Goal: Check status

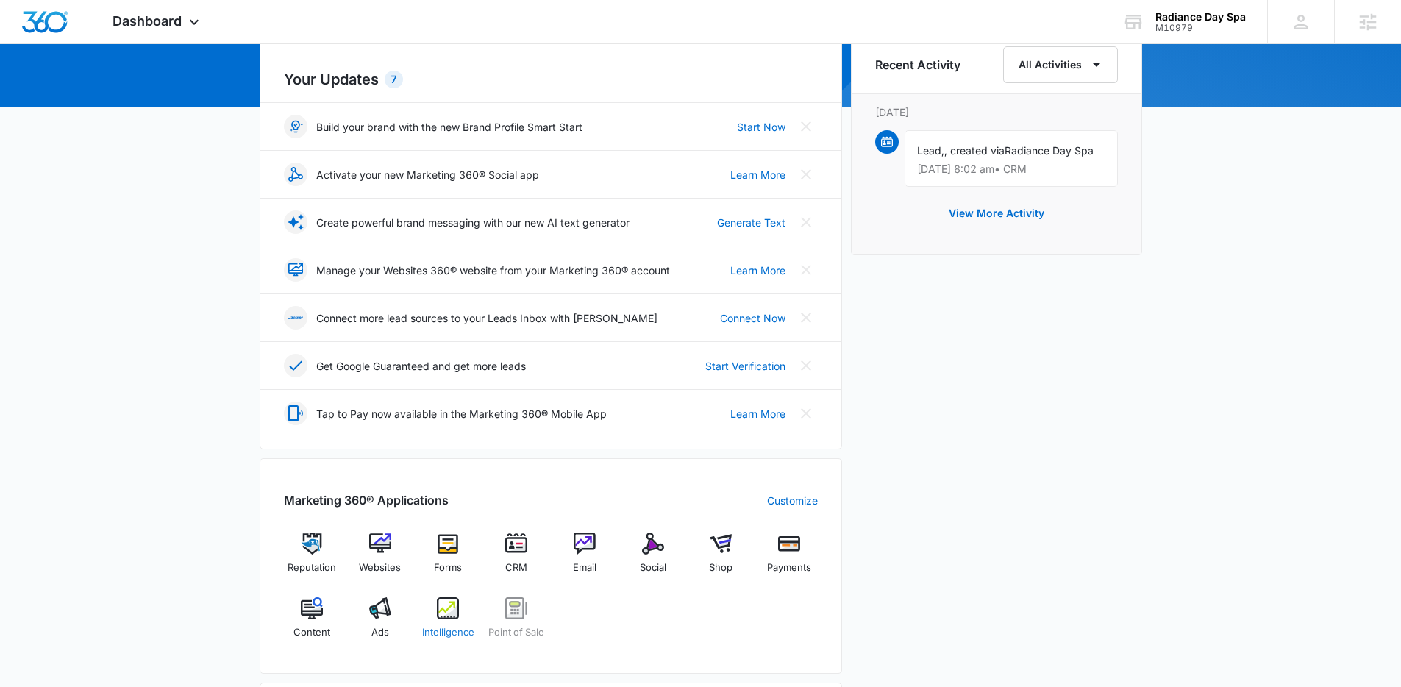
scroll to position [160, 0]
click at [384, 618] on div "Ads" at bounding box center [380, 621] width 57 height 53
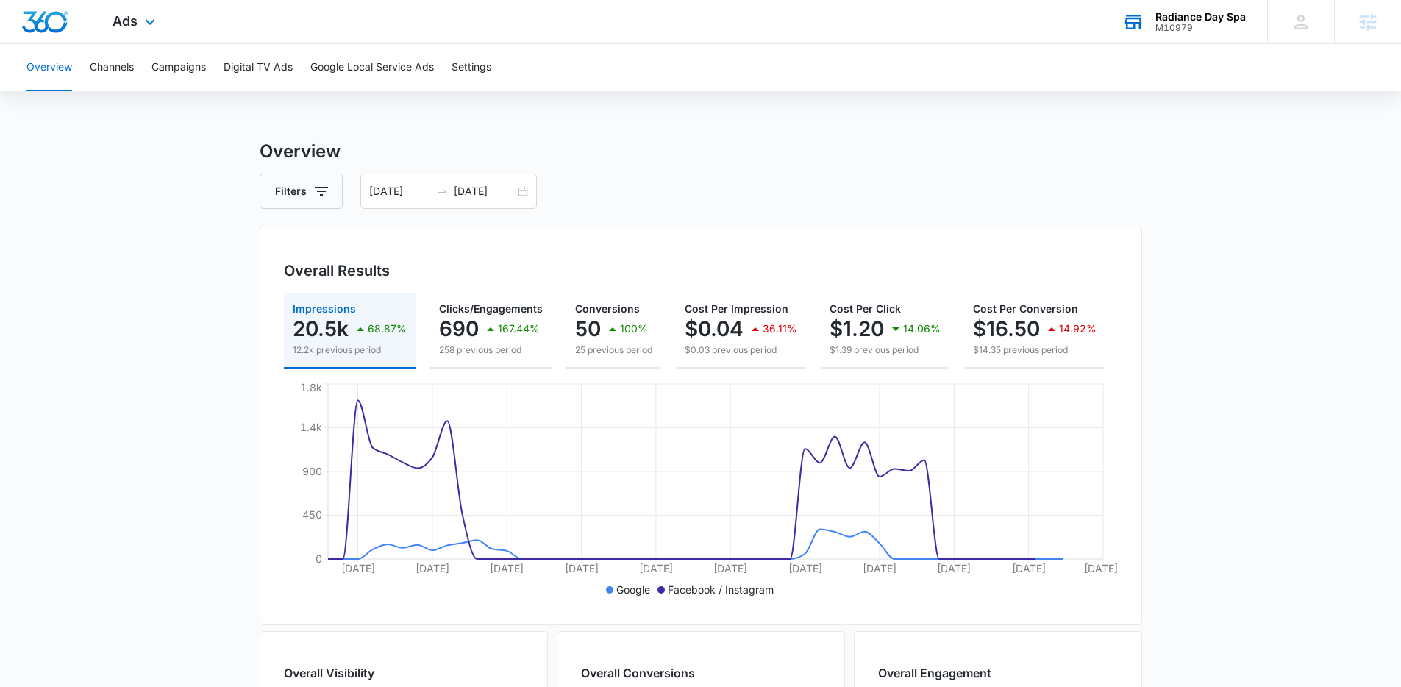
click at [1221, 29] on div "M10979" at bounding box center [1201, 28] width 90 height 10
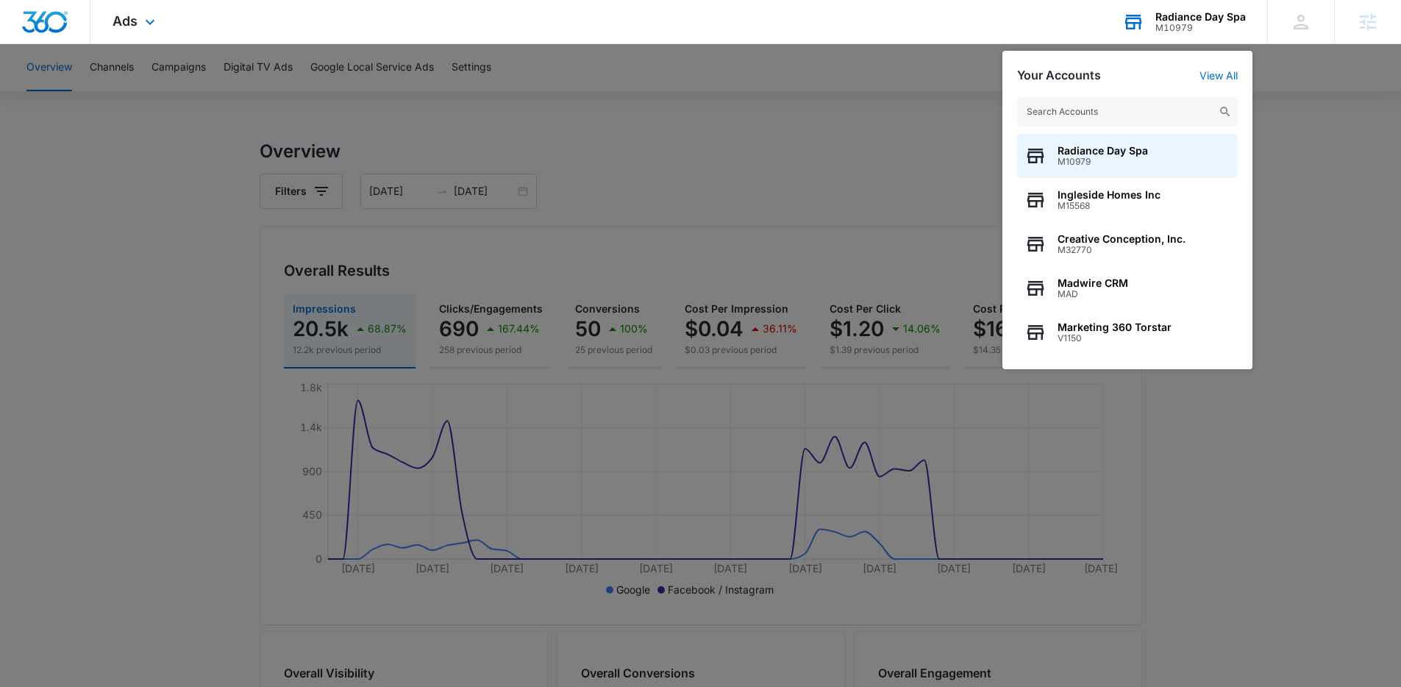
click at [1193, 104] on input "text" at bounding box center [1127, 111] width 221 height 29
type input "h"
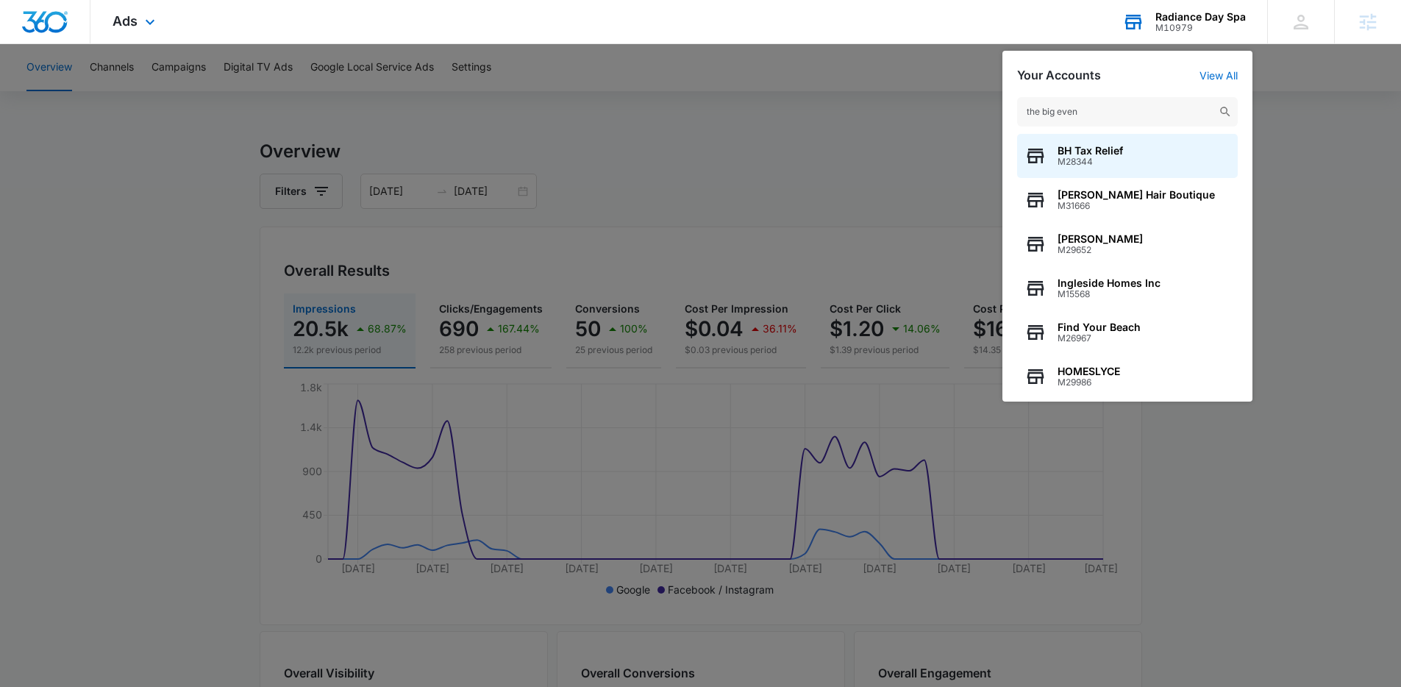
type input "the big event"
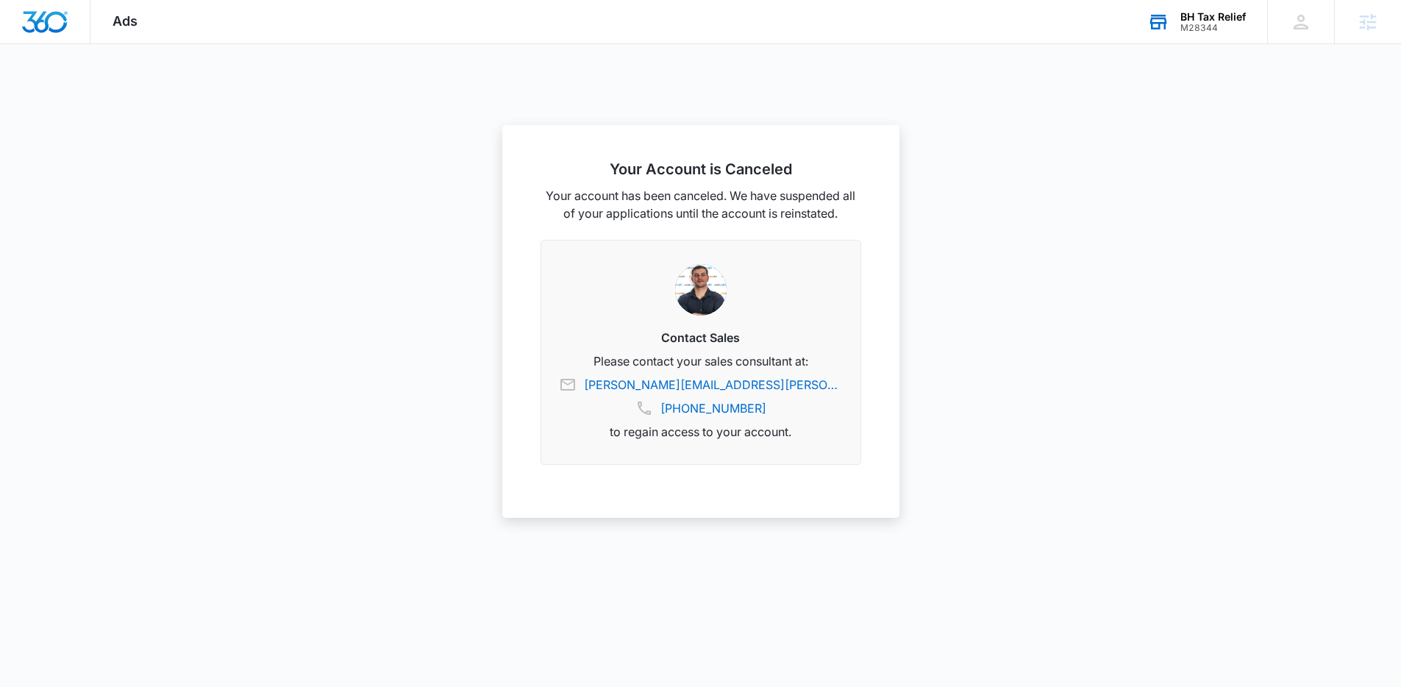
click at [1206, 21] on div "BH Tax Relief" at bounding box center [1213, 17] width 65 height 12
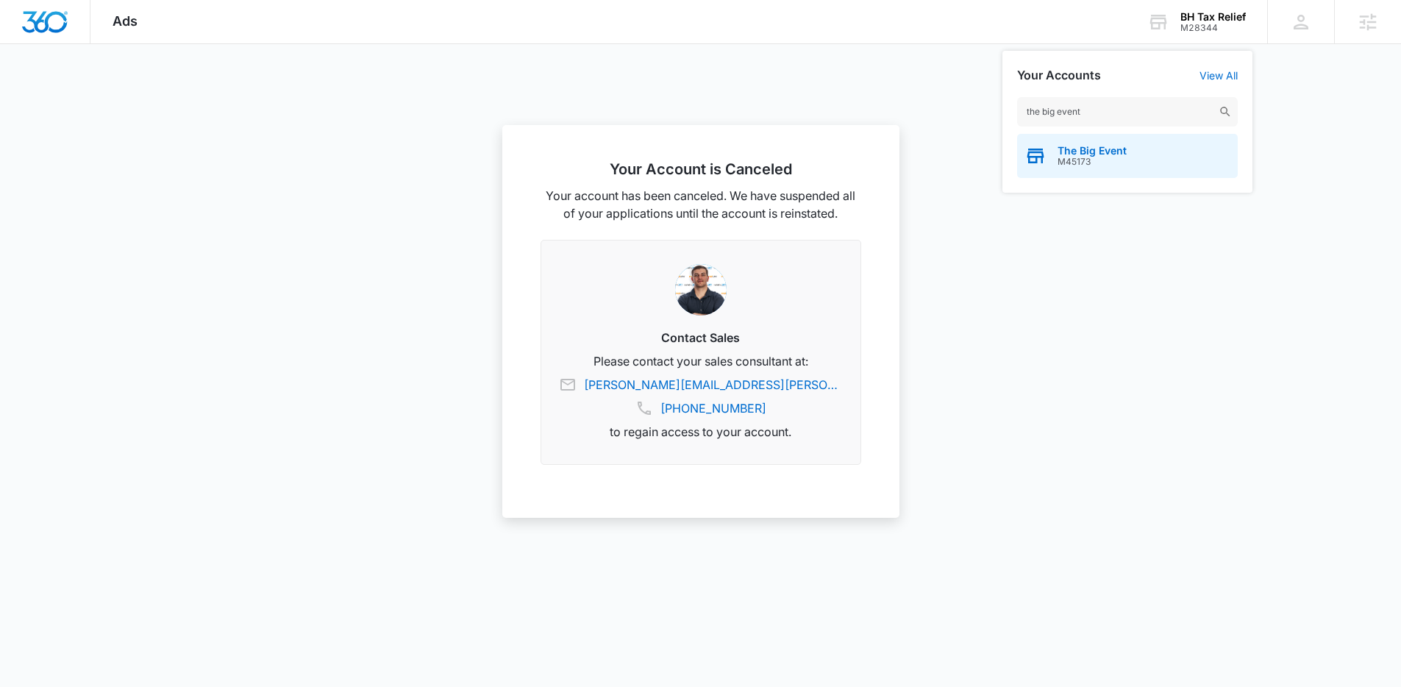
type input "the big event"
click at [1123, 146] on span "The Big Event" at bounding box center [1092, 151] width 69 height 12
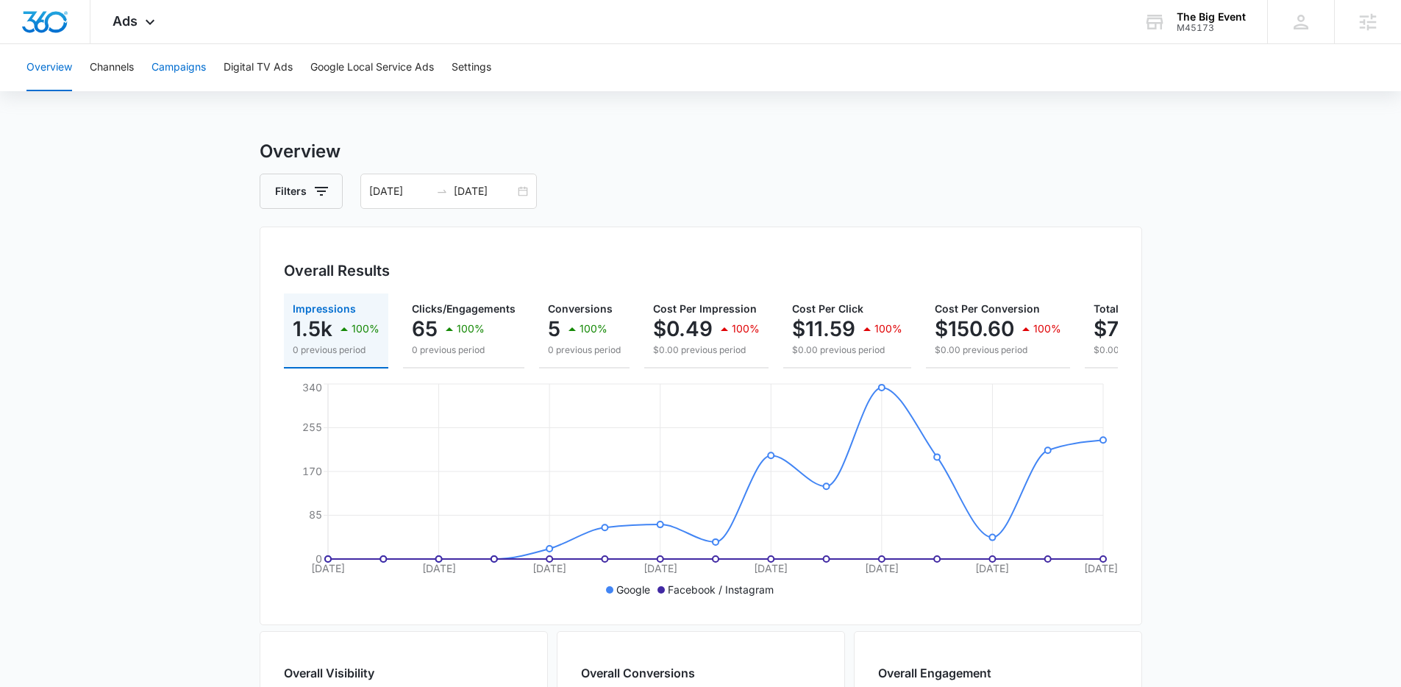
click at [185, 68] on button "Campaigns" at bounding box center [179, 67] width 54 height 47
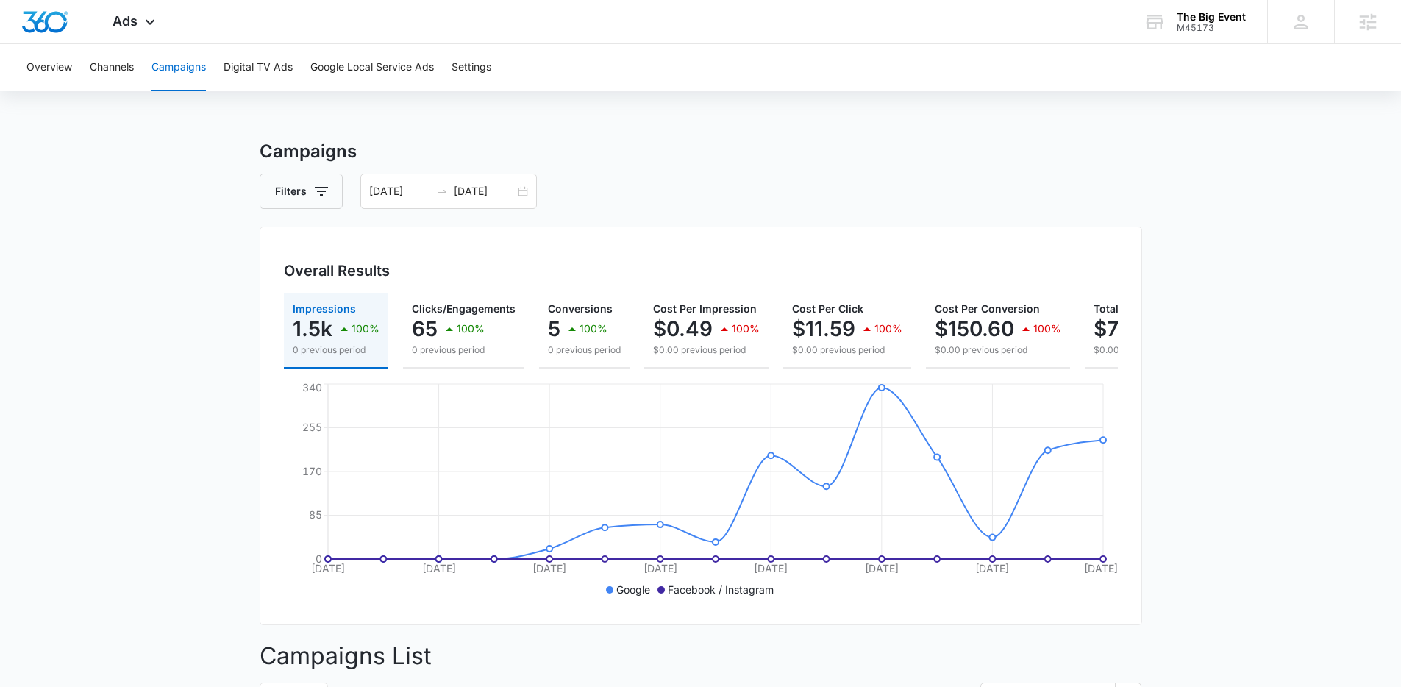
click at [217, 218] on main "Campaigns Filters [DATE] [DATE] Overall Results Impressions 1.5k 100% 0 previou…" at bounding box center [700, 624] width 1401 height 972
click at [150, 26] on icon at bounding box center [150, 26] width 18 height 18
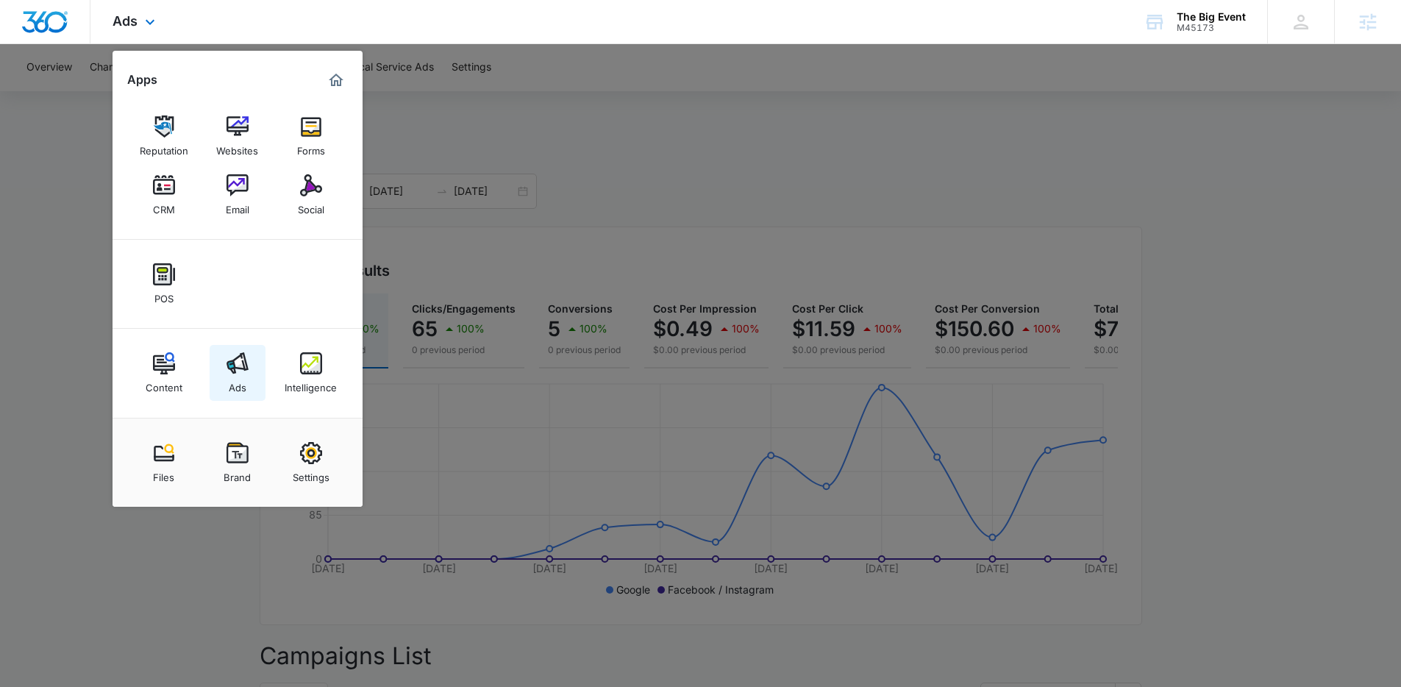
click at [232, 358] on img at bounding box center [238, 363] width 22 height 22
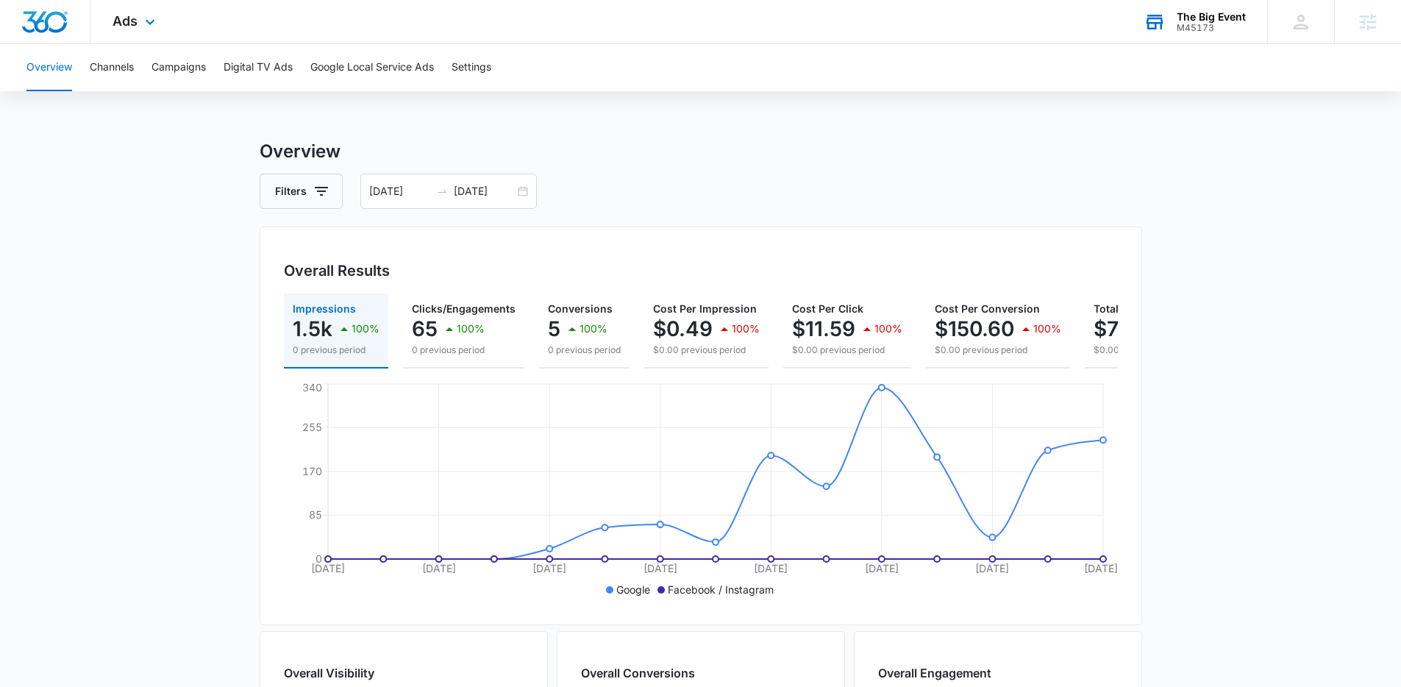
click at [1223, 18] on div "The Big Event" at bounding box center [1211, 17] width 69 height 12
